Goal: Transaction & Acquisition: Register for event/course

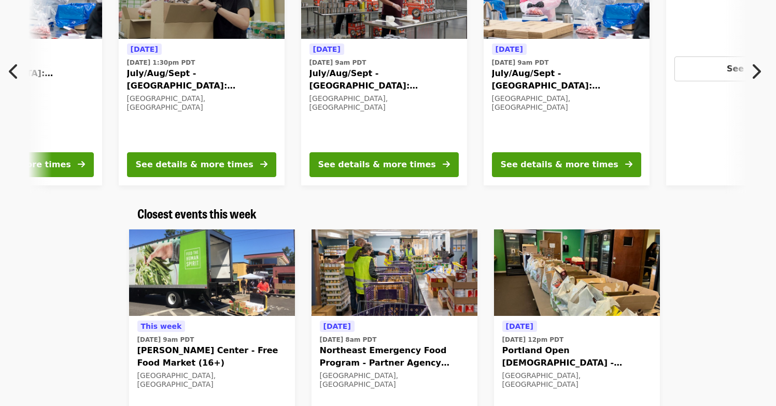
scroll to position [172, 0]
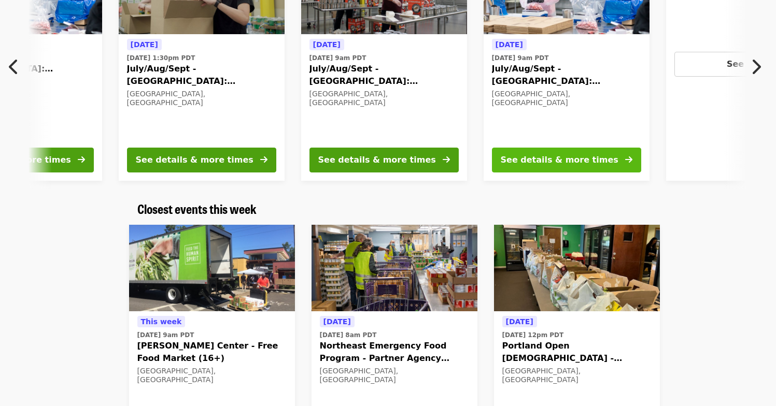
click at [630, 160] on icon "arrow-right icon" at bounding box center [628, 160] width 7 height 10
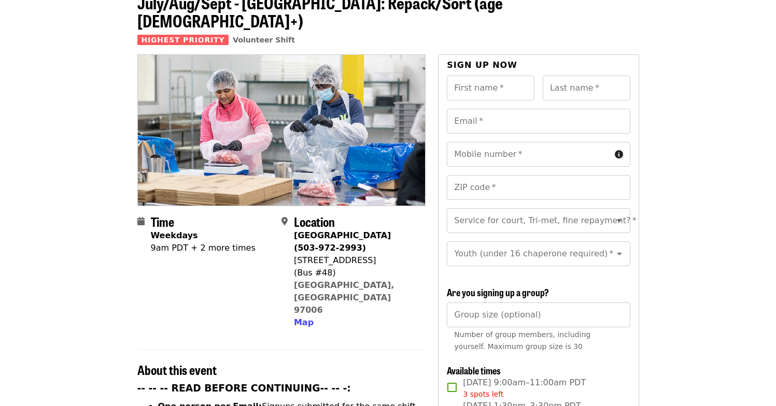
scroll to position [65, 0]
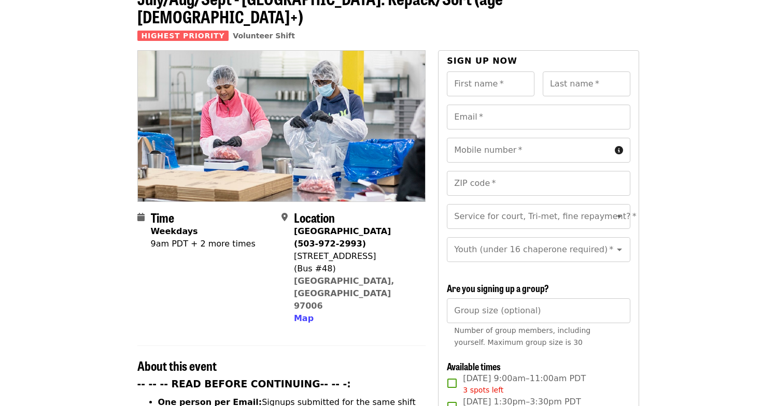
click at [235, 232] on div "Time Weekdays 9am PDT + 2 more times" at bounding box center [203, 267] width 105 height 115
click at [228, 238] on div "9am PDT + 2 more times" at bounding box center [203, 244] width 105 height 12
click at [205, 238] on div "9am PDT + 2 more times" at bounding box center [203, 244] width 105 height 12
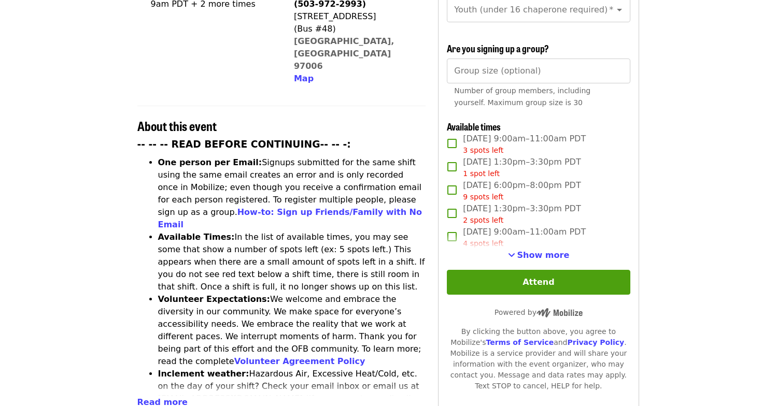
scroll to position [306, 0]
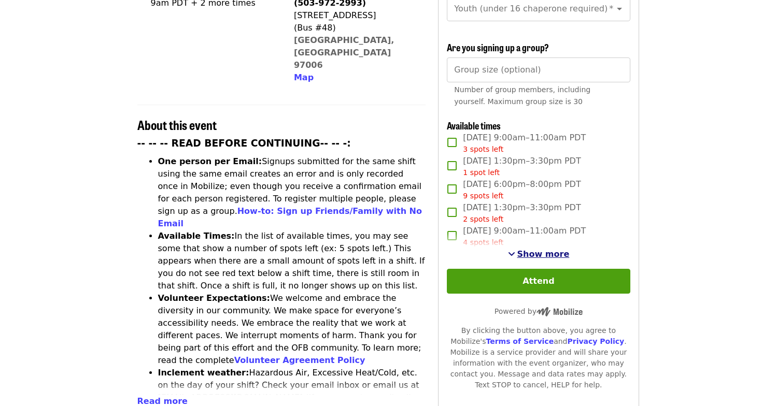
click at [524, 249] on span "Show more" at bounding box center [543, 254] width 52 height 10
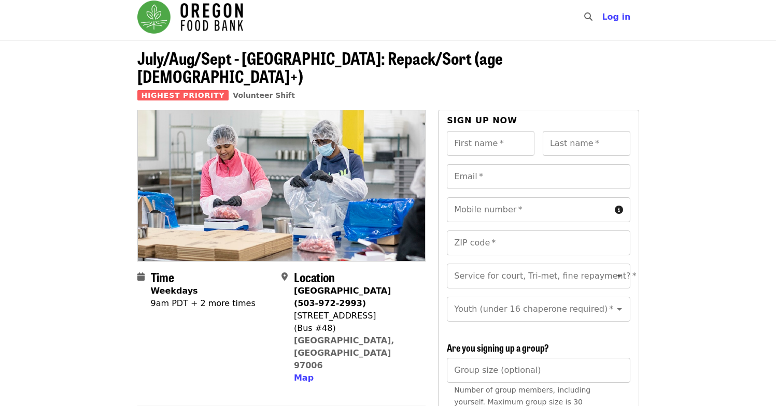
scroll to position [0, 0]
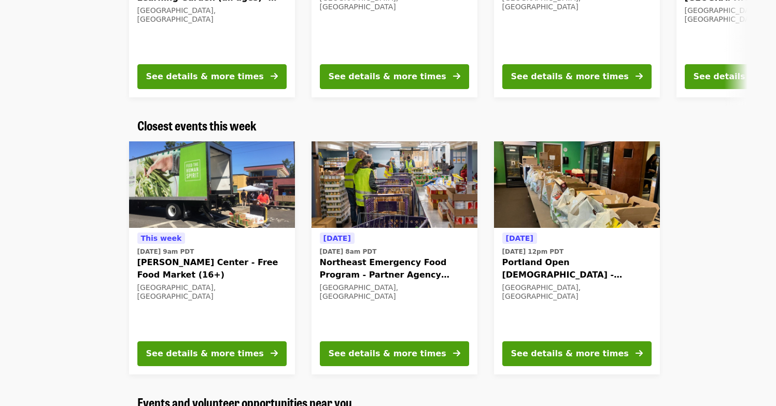
scroll to position [258, 0]
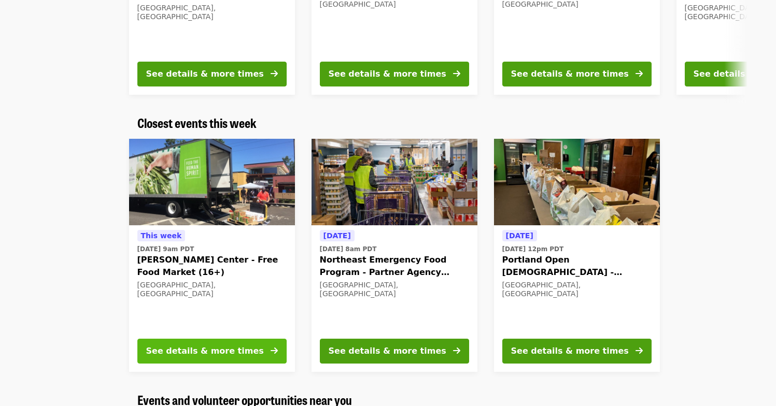
click at [250, 349] on button "See details & more times" at bounding box center [211, 351] width 149 height 25
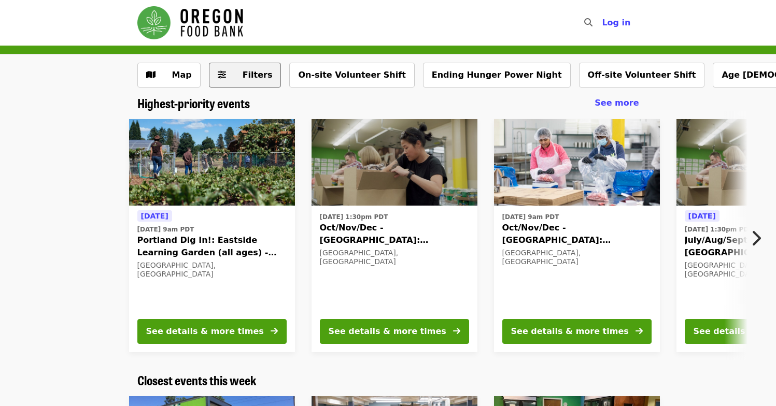
click at [237, 74] on span "Filters" at bounding box center [252, 75] width 40 height 12
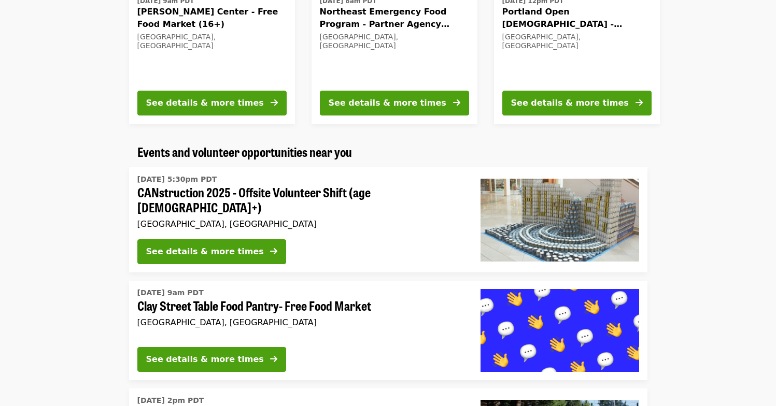
scroll to position [507, 0]
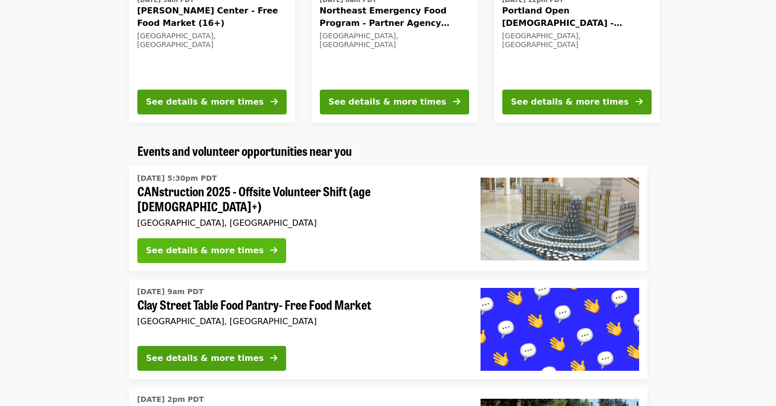
click at [246, 249] on button "See details & more times" at bounding box center [211, 250] width 149 height 25
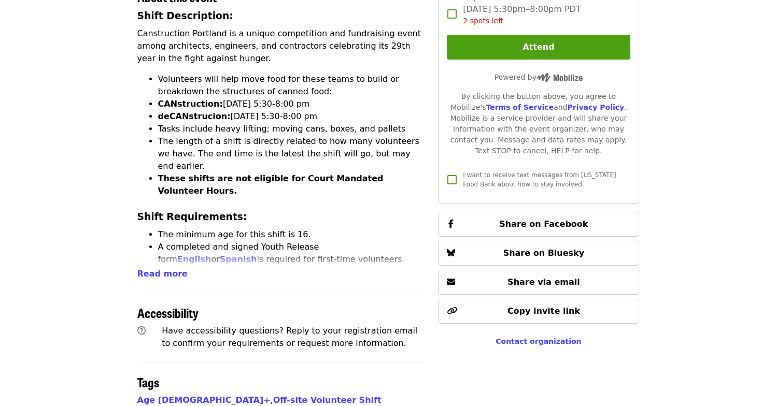
scroll to position [393, 0]
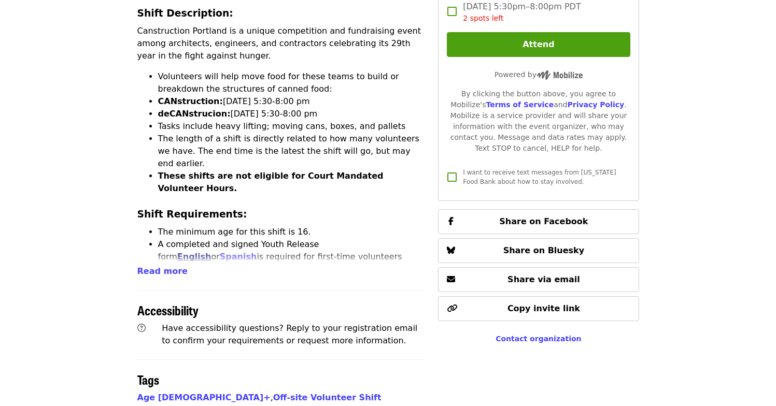
click at [211, 252] on link "English" at bounding box center [194, 257] width 34 height 10
